Goal: Information Seeking & Learning: Learn about a topic

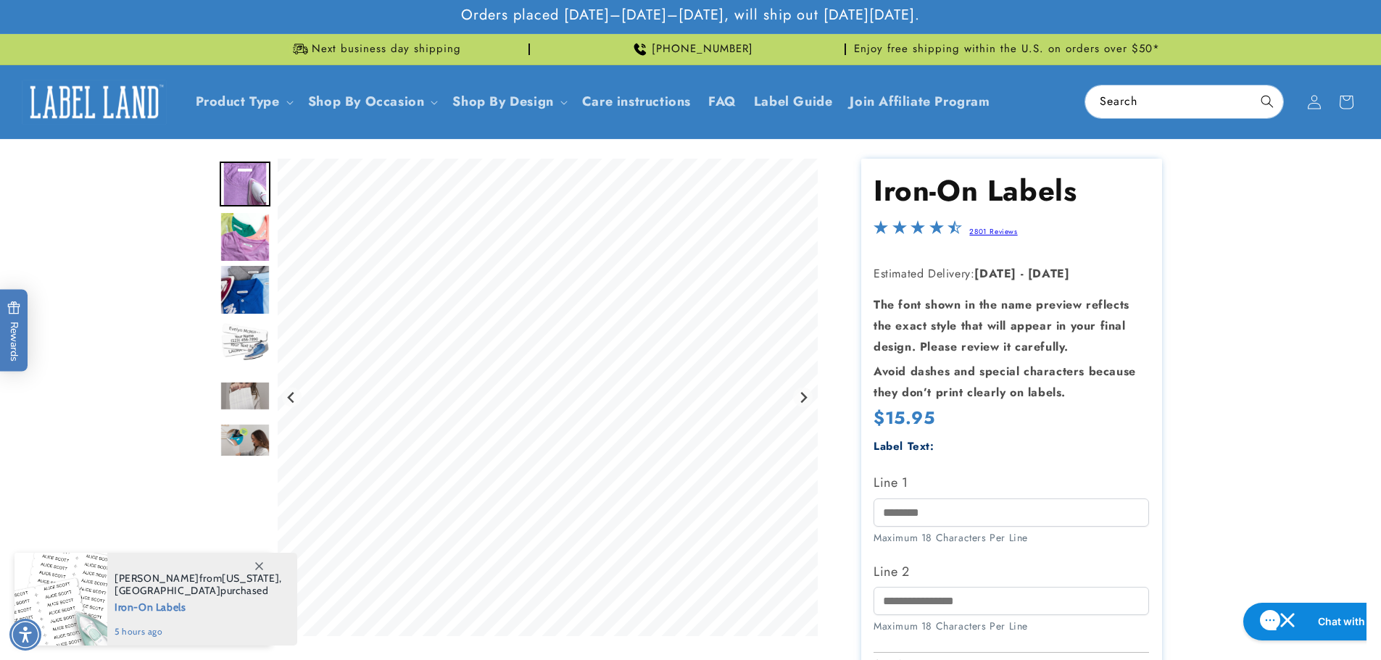
click at [237, 252] on img "Go to slide 2" at bounding box center [245, 237] width 51 height 51
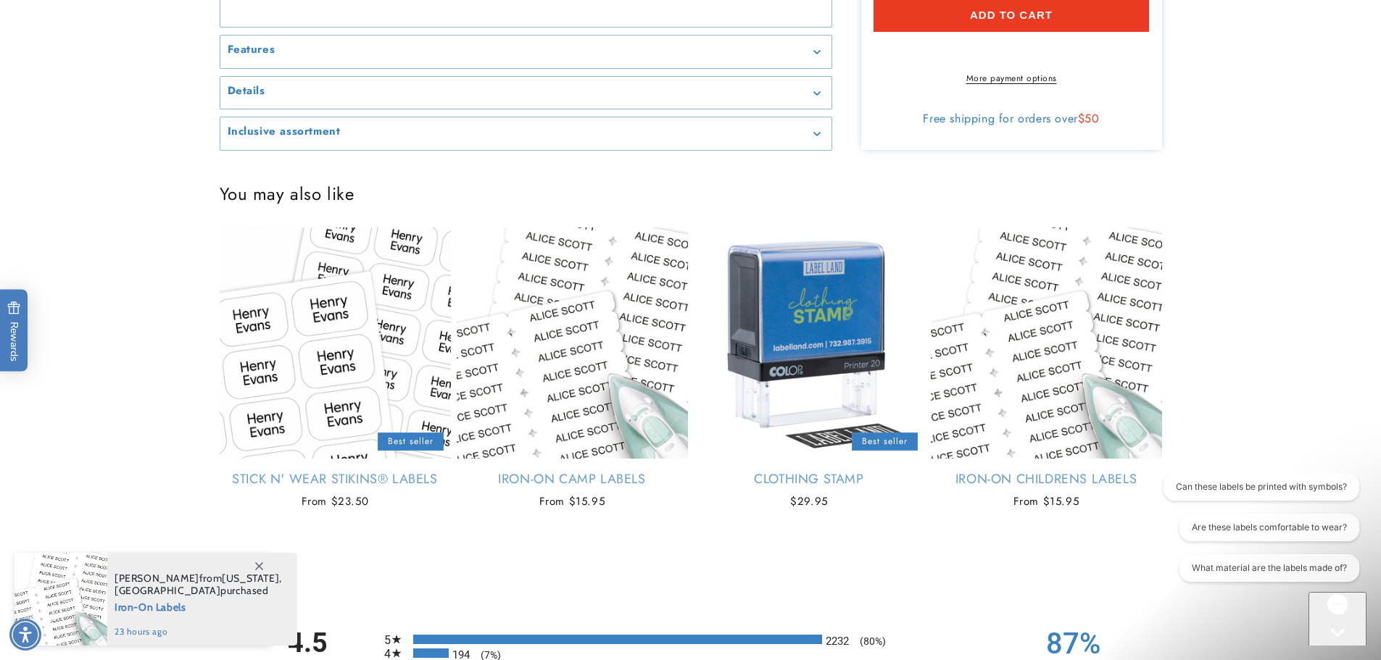
scroll to position [870, 0]
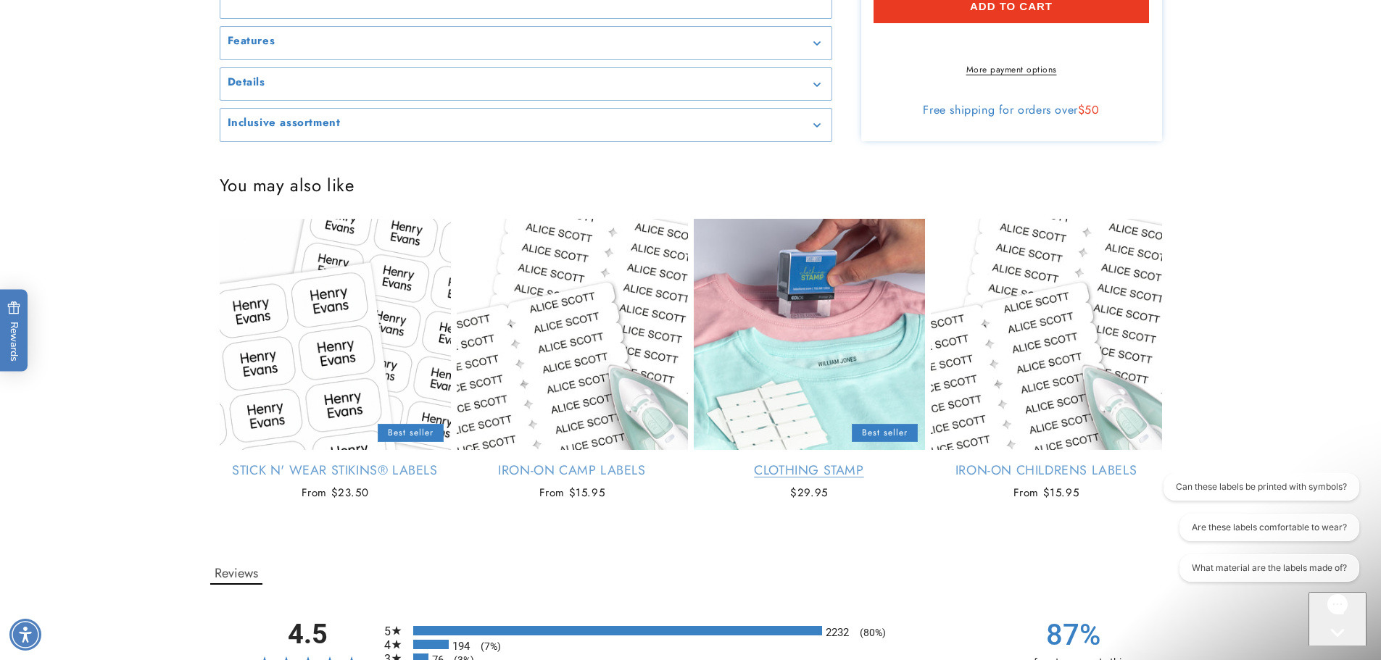
click at [779, 479] on link "Clothing Stamp" at bounding box center [809, 470] width 231 height 17
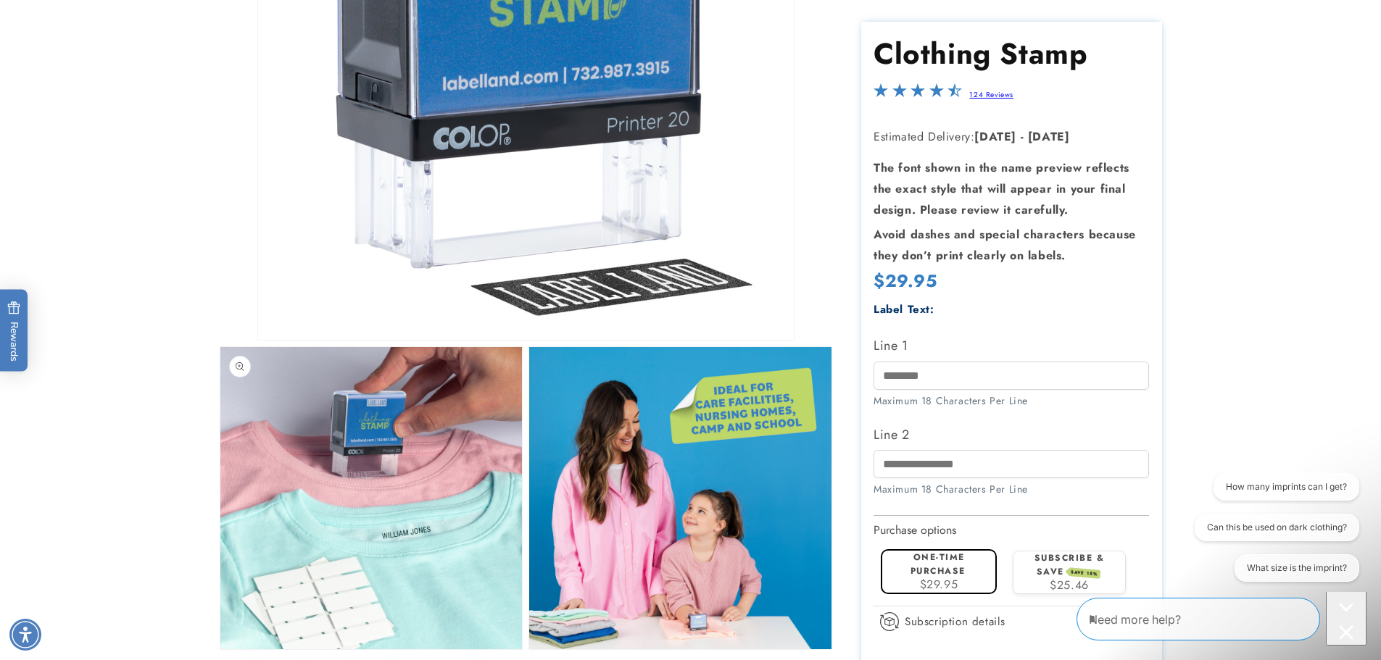
click at [220, 649] on button "Open media 2 in modal" at bounding box center [220, 649] width 0 height 0
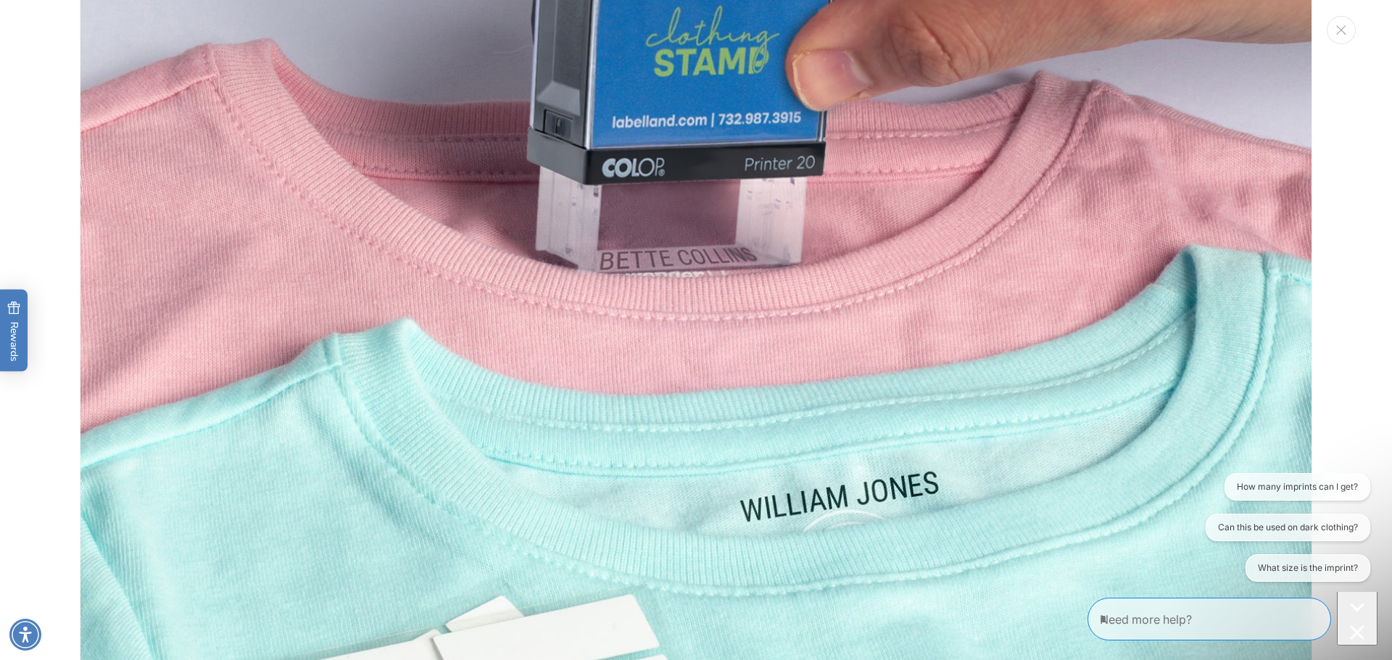
scroll to position [1537, 0]
